Goal: Task Accomplishment & Management: Manage account settings

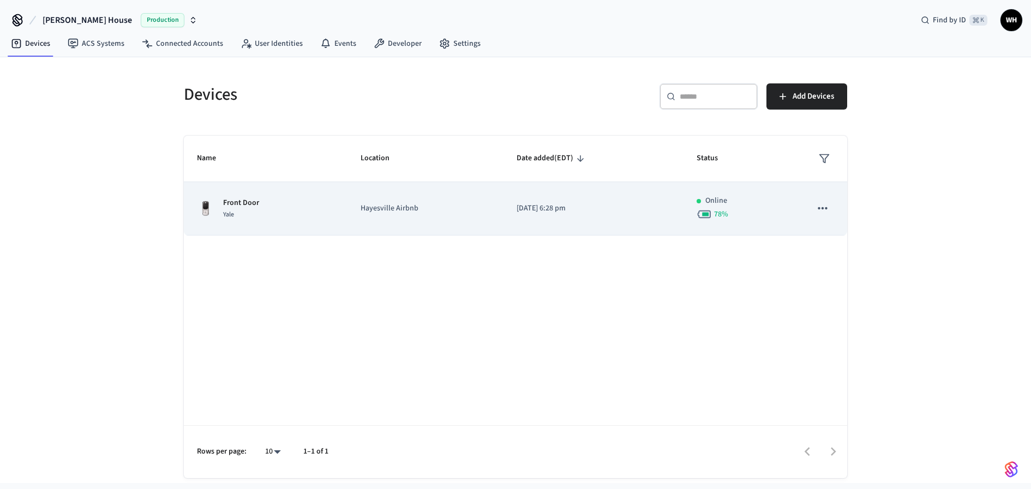
click at [420, 193] on td "Hayesville Airbnb" at bounding box center [426, 208] width 156 height 53
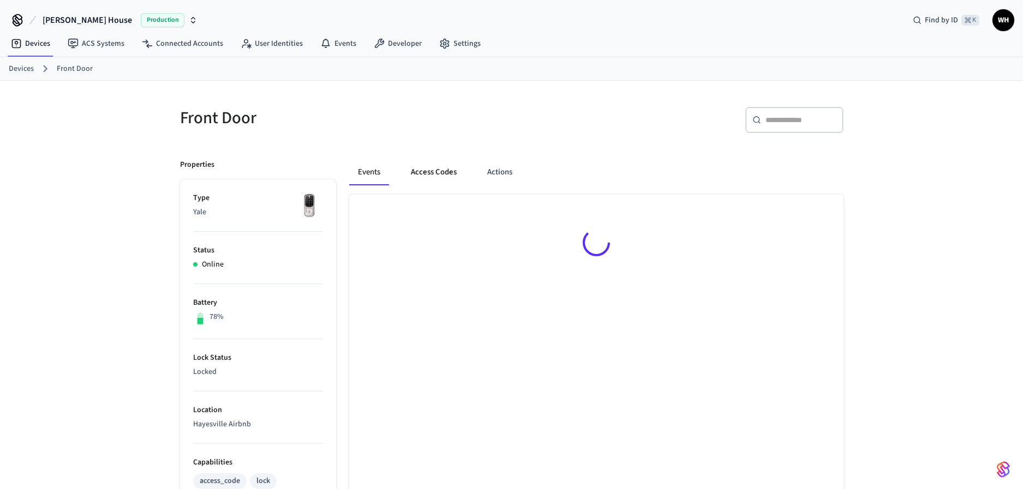
click at [437, 174] on button "Access Codes" at bounding box center [433, 172] width 63 height 26
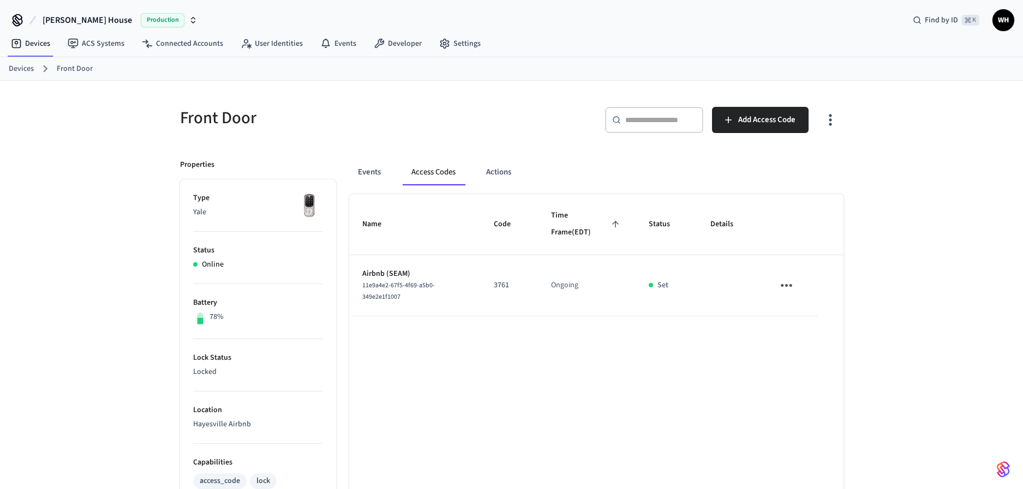
click at [782, 286] on icon "sticky table" at bounding box center [786, 285] width 11 height 3
click at [796, 302] on li "Edit" at bounding box center [816, 310] width 52 height 29
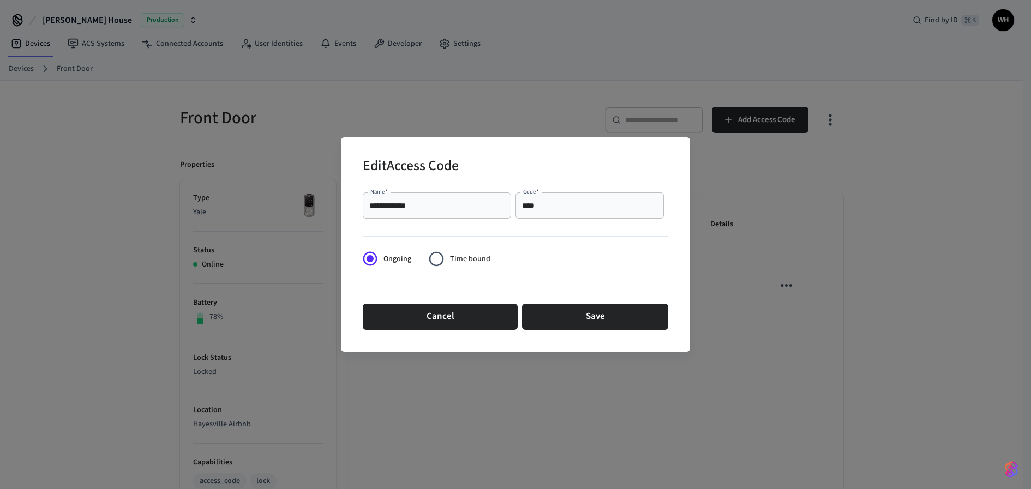
click at [559, 206] on input "****" at bounding box center [589, 205] width 135 height 11
click at [559, 207] on input "****" at bounding box center [589, 205] width 135 height 11
paste input "text"
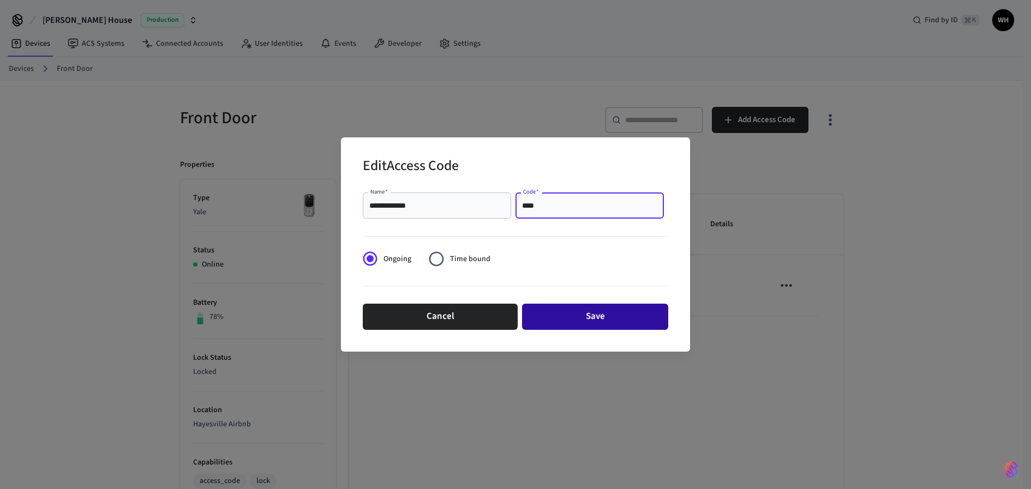
type input "****"
click at [592, 315] on button "Save" at bounding box center [595, 317] width 146 height 26
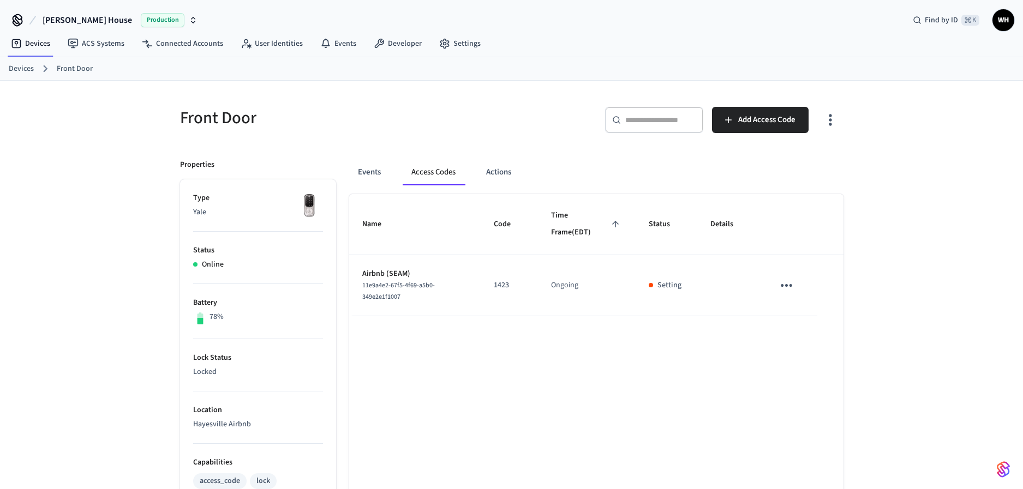
drag, startPoint x: 904, startPoint y: 226, endPoint x: 907, endPoint y: 187, distance: 39.4
click at [904, 227] on div "Front Door ​ ​ Add Access Code Properties Type Yale Status Online Battery 78% L…" at bounding box center [511, 439] width 1023 height 717
click at [922, 237] on div "Front Door ​ ​ Add Access Code Properties Type Yale Status Online Battery 78% L…" at bounding box center [511, 439] width 1023 height 717
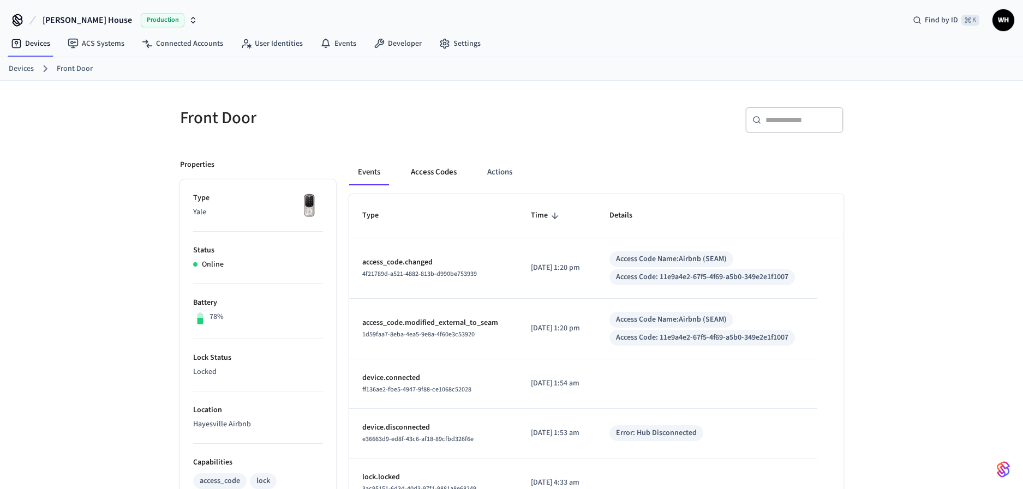
click at [438, 181] on button "Access Codes" at bounding box center [433, 172] width 63 height 26
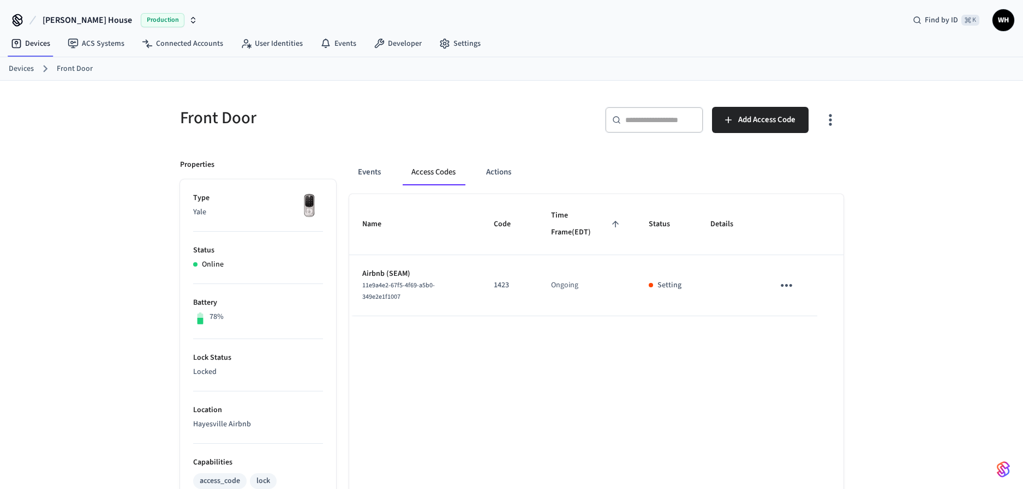
click at [952, 248] on div "Front Door ​ ​ Add Access Code Properties Type Yale Status Online Battery 78% L…" at bounding box center [511, 439] width 1023 height 717
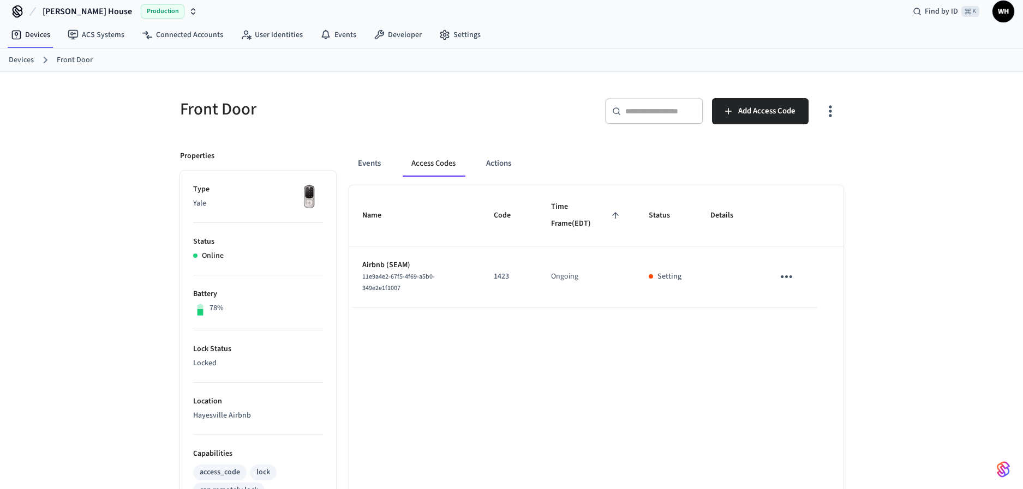
scroll to position [9, 0]
click at [516, 275] on p "1423" at bounding box center [509, 276] width 31 height 11
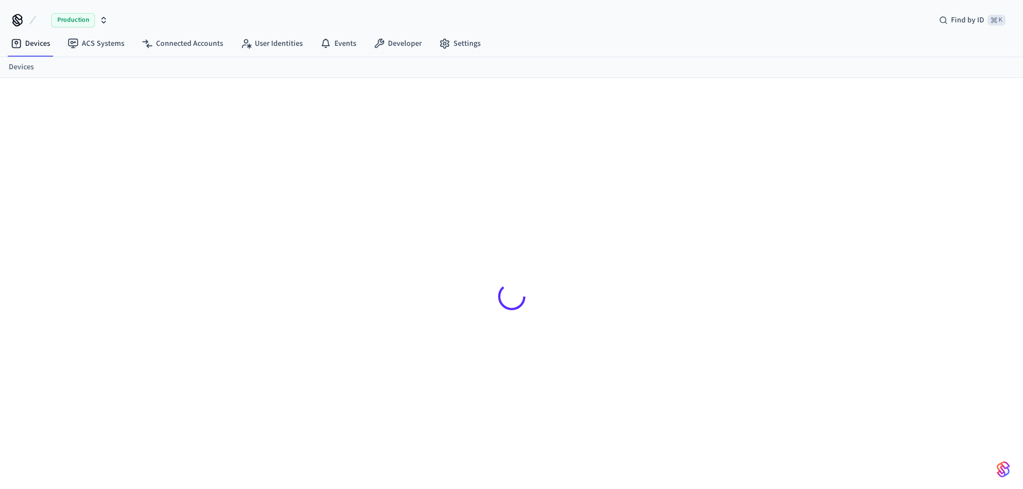
scroll to position [9, 0]
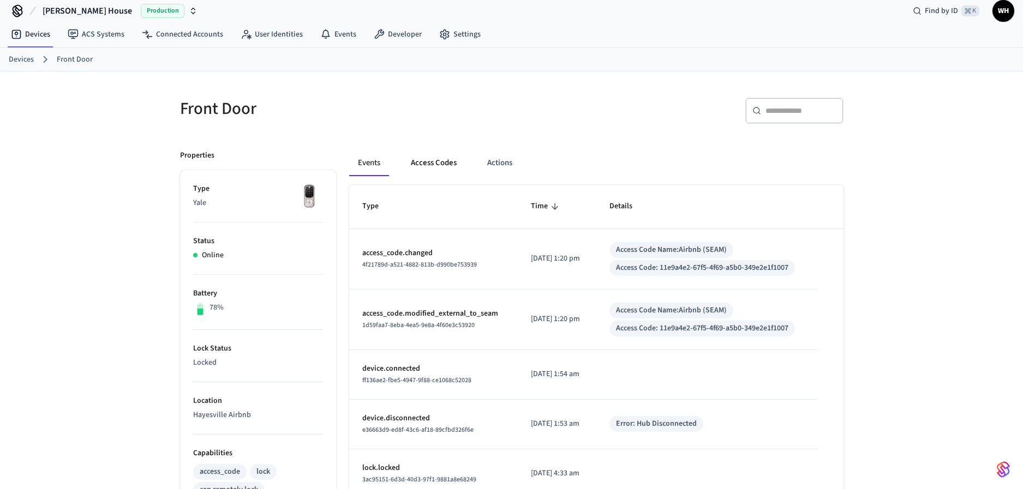
click at [426, 164] on button "Access Codes" at bounding box center [433, 163] width 63 height 26
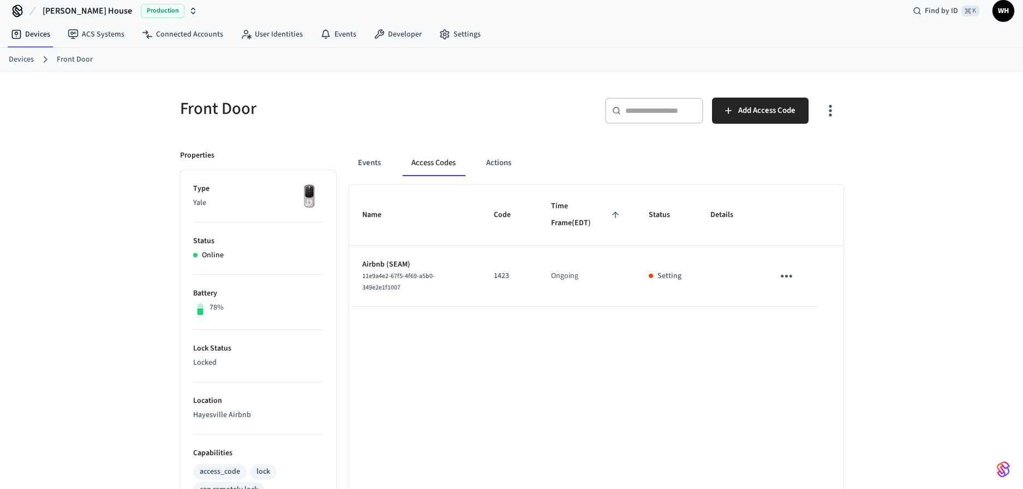
click at [790, 277] on icon "sticky table" at bounding box center [786, 276] width 11 height 3
click at [827, 302] on li "Edit" at bounding box center [816, 300] width 52 height 29
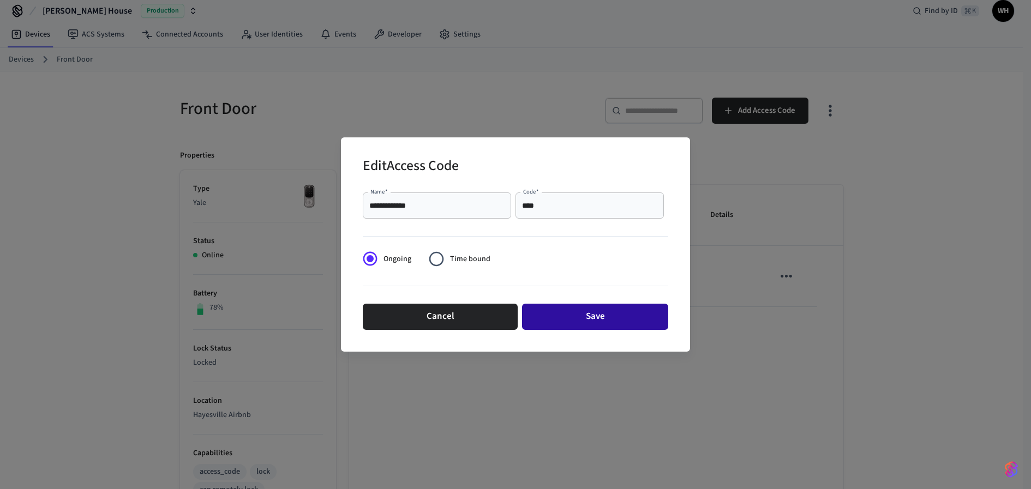
click at [554, 322] on button "Save" at bounding box center [595, 317] width 146 height 26
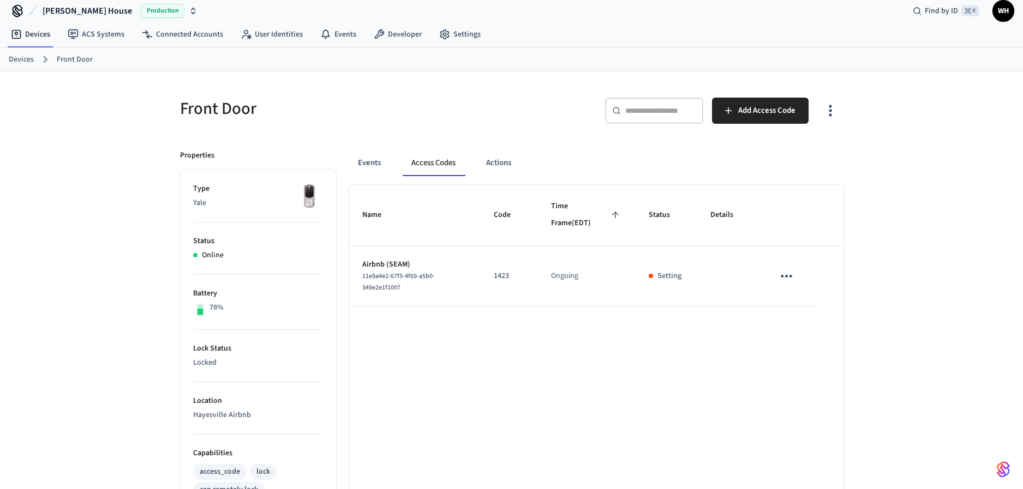
click at [894, 283] on div "Front Door ​ ​ Add Access Code Properties Type Yale Status Online Battery 78% L…" at bounding box center [511, 429] width 1023 height 717
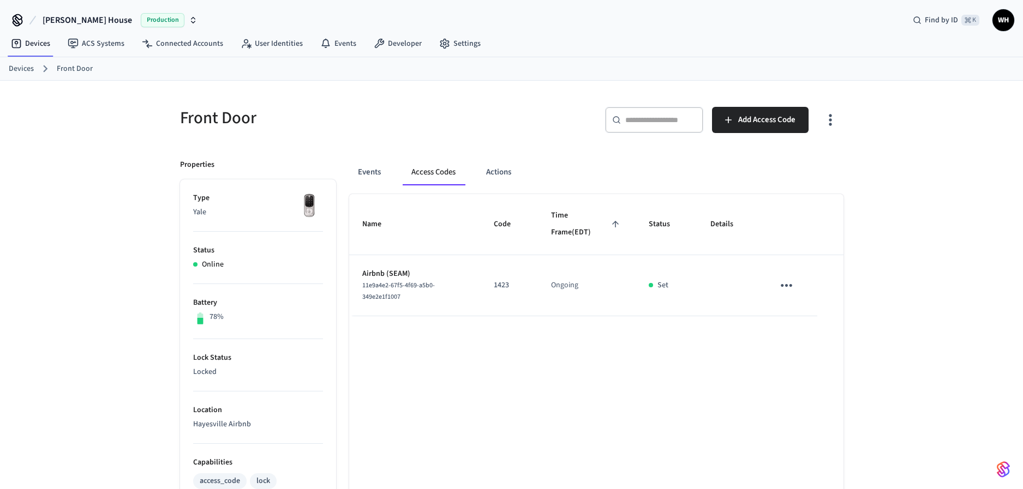
click at [885, 277] on div "Front Door ​ ​ Add Access Code Properties Type Yale Status Online Battery 78% L…" at bounding box center [511, 439] width 1023 height 717
click at [577, 293] on td "Ongoing" at bounding box center [587, 285] width 98 height 61
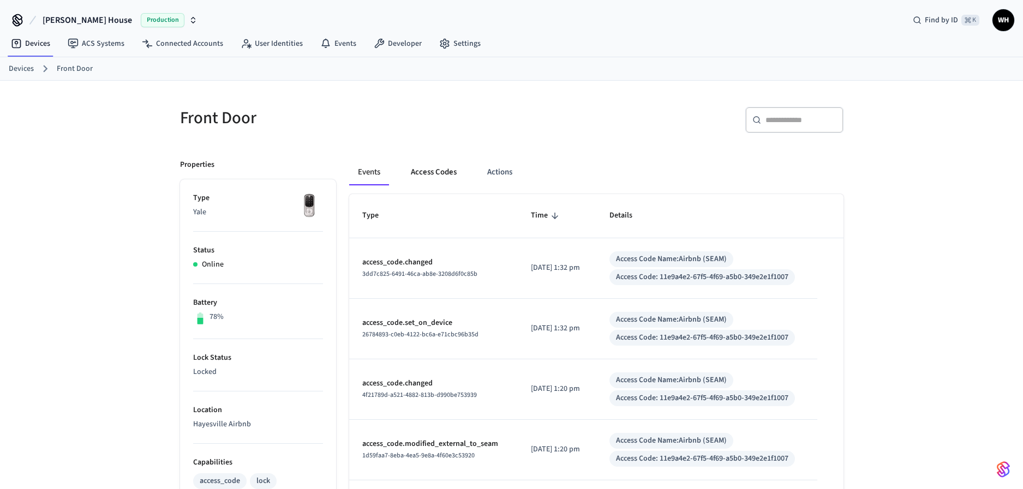
click at [426, 167] on button "Access Codes" at bounding box center [433, 172] width 63 height 26
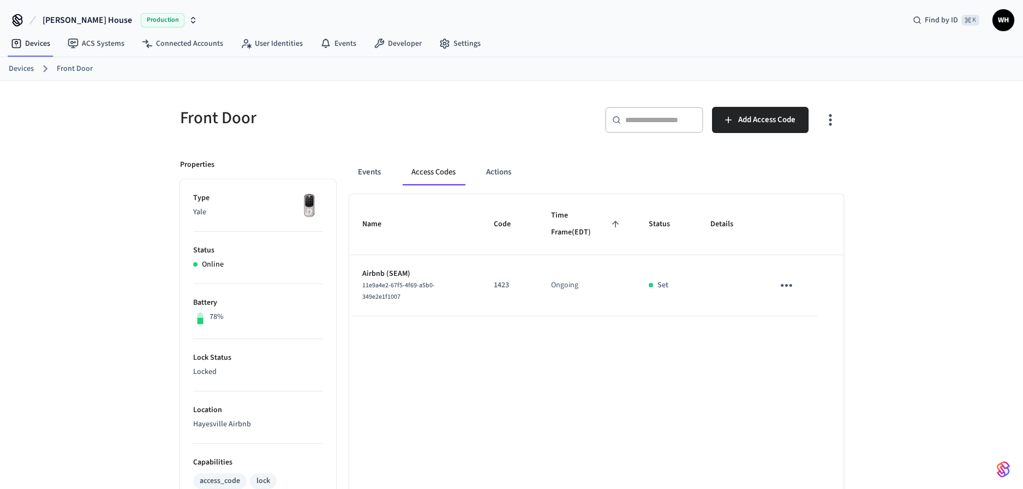
click at [938, 252] on div "Front Door ​ ​ Add Access Code Properties Type Yale Status Online Battery 78% L…" at bounding box center [511, 439] width 1023 height 717
click at [922, 251] on div "Front Door ​ ​ Add Access Code Properties Type Yale Status Online Battery 78% L…" at bounding box center [511, 439] width 1023 height 717
